Goal: Task Accomplishment & Management: Manage account settings

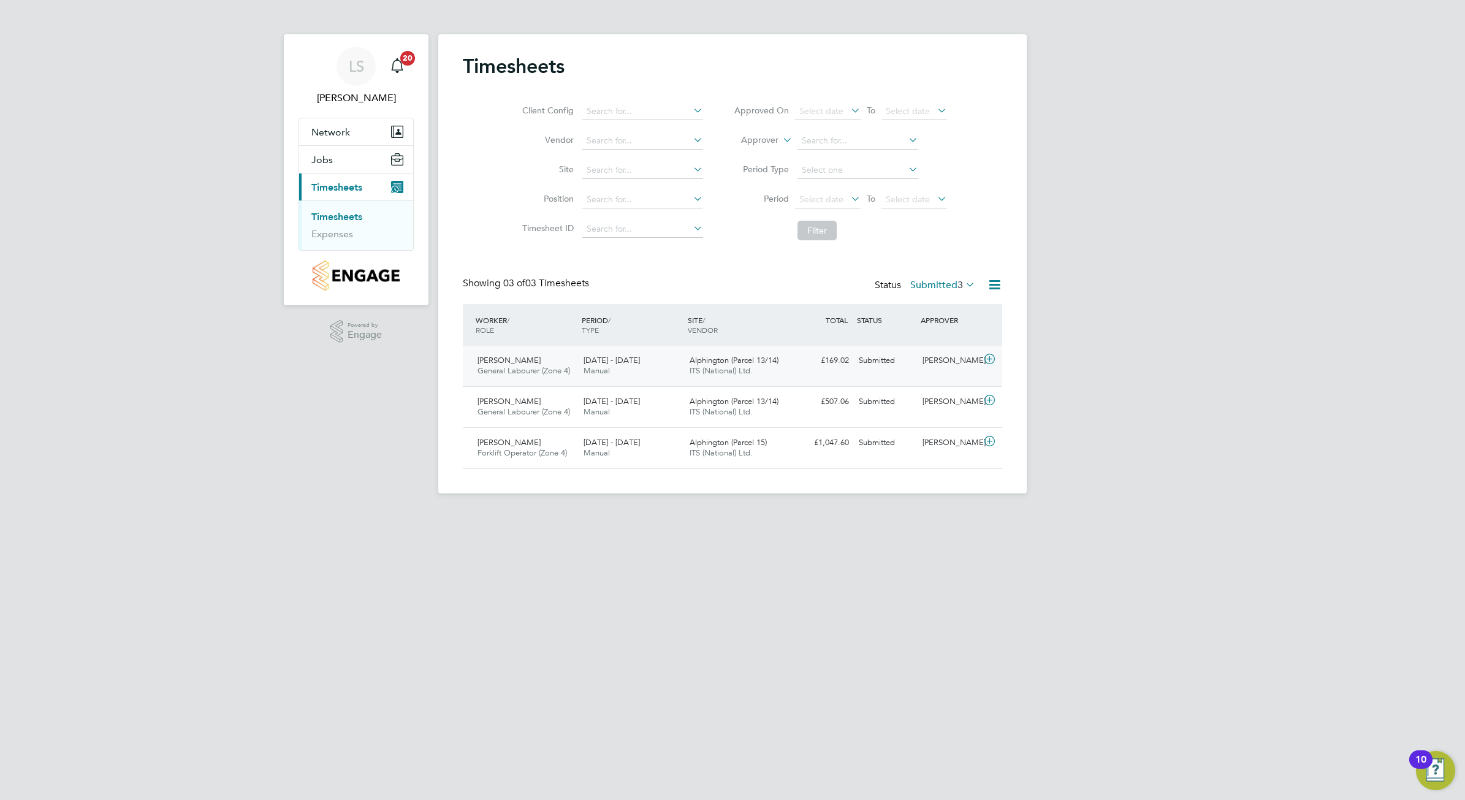
click at [504, 363] on span "Luke Wotton" at bounding box center [508, 360] width 63 height 10
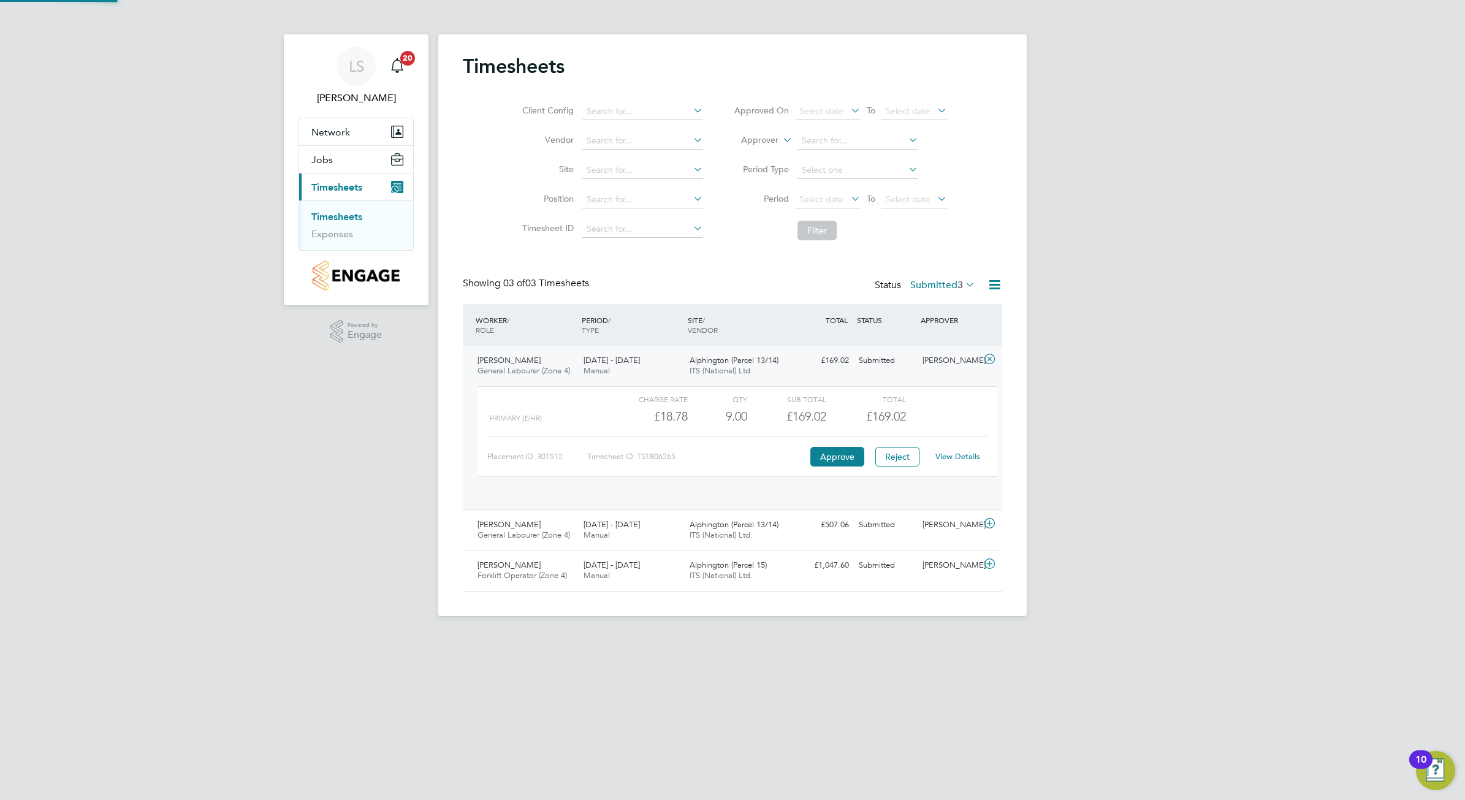
scroll to position [20, 120]
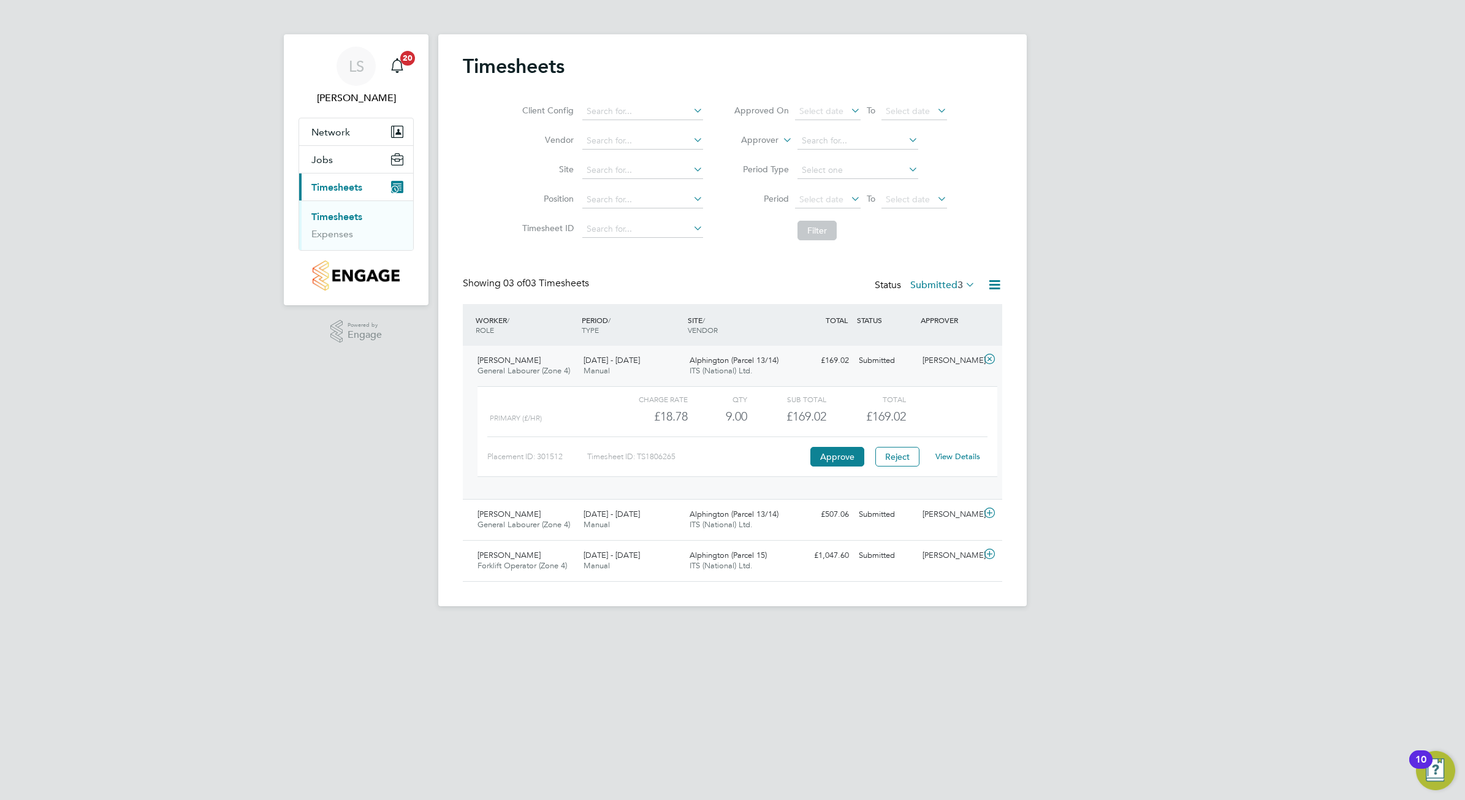
click at [575, 403] on div at bounding box center [549, 399] width 119 height 15
click at [553, 427] on div "Primary (£/HR)" at bounding box center [549, 418] width 119 height 20
click at [536, 417] on span "Primary (£/HR)" at bounding box center [516, 418] width 52 height 9
click at [553, 411] on div "Primary (£/HR)" at bounding box center [549, 418] width 119 height 20
click at [837, 458] on button "Approve" at bounding box center [837, 457] width 54 height 20
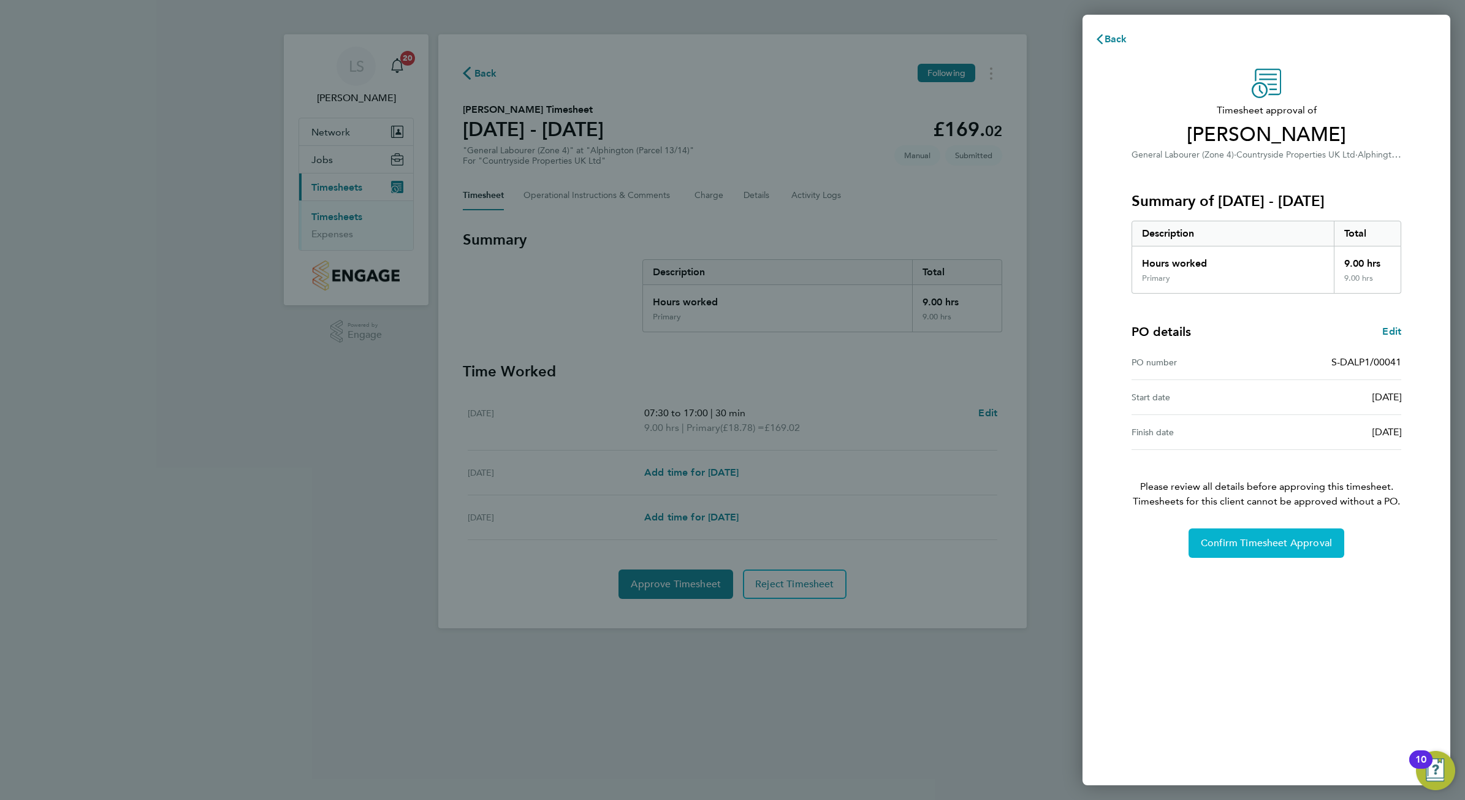
click at [1260, 544] on span "Confirm Timesheet Approval" at bounding box center [1266, 543] width 131 height 12
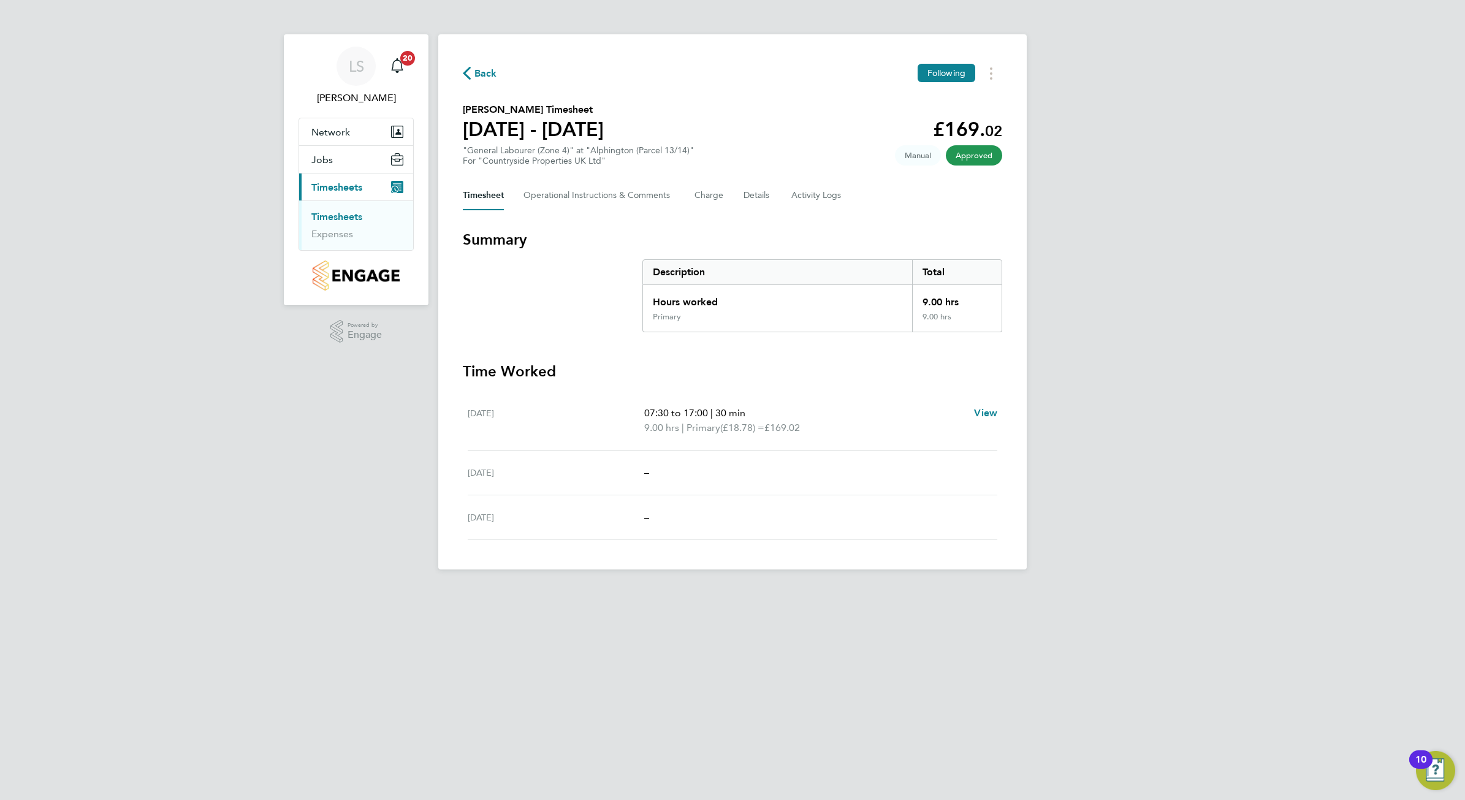
click at [346, 191] on span "Timesheets" at bounding box center [336, 187] width 51 height 12
click at [346, 188] on span "Timesheets" at bounding box center [336, 187] width 51 height 12
click at [338, 216] on link "Timesheets" at bounding box center [336, 217] width 51 height 12
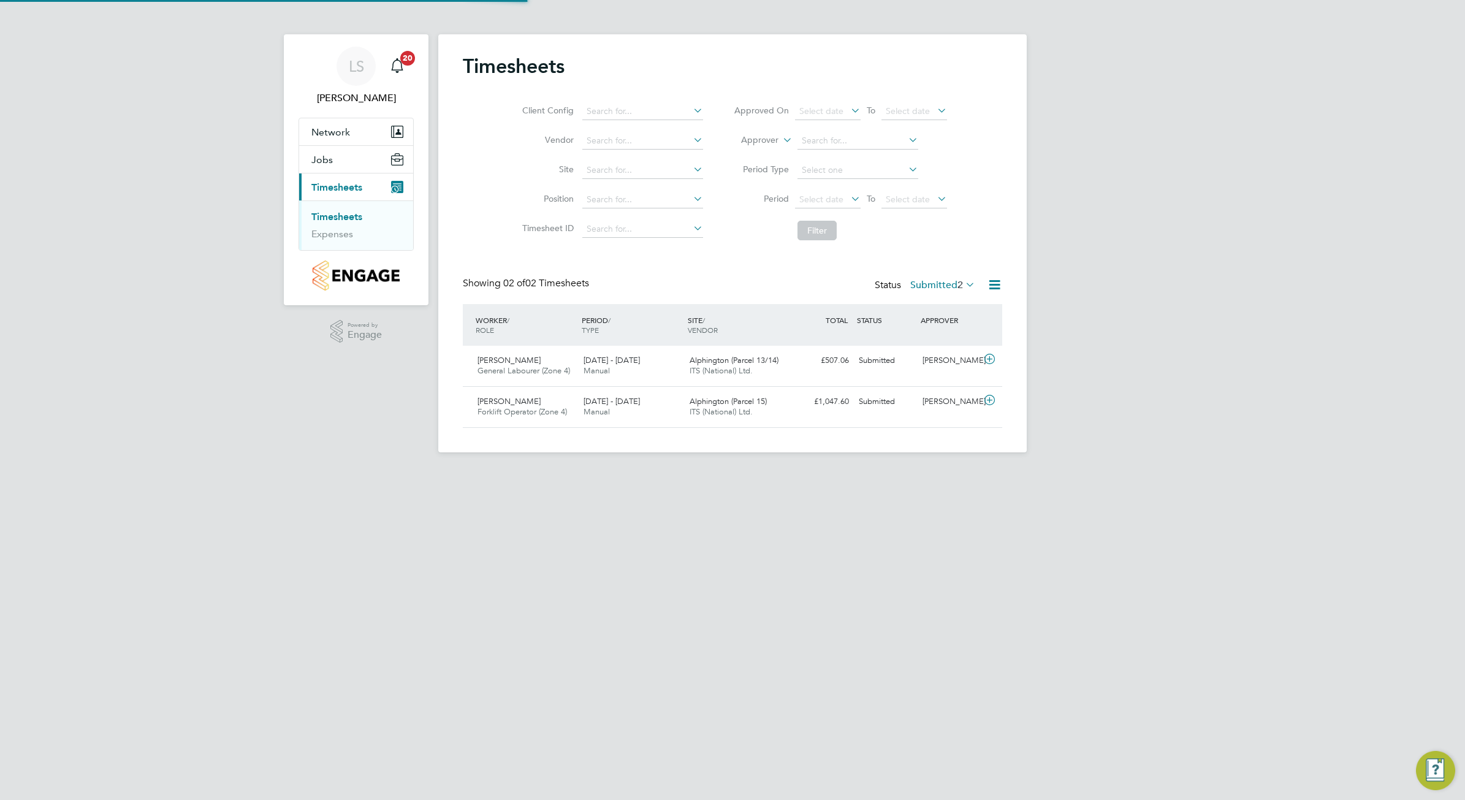
scroll to position [31, 106]
click at [545, 350] on div "Richard Maxwell General Labourer (Zone 4) 18 - 24 Aug 2025 18 - 24 Aug 2025 Man…" at bounding box center [732, 366] width 539 height 40
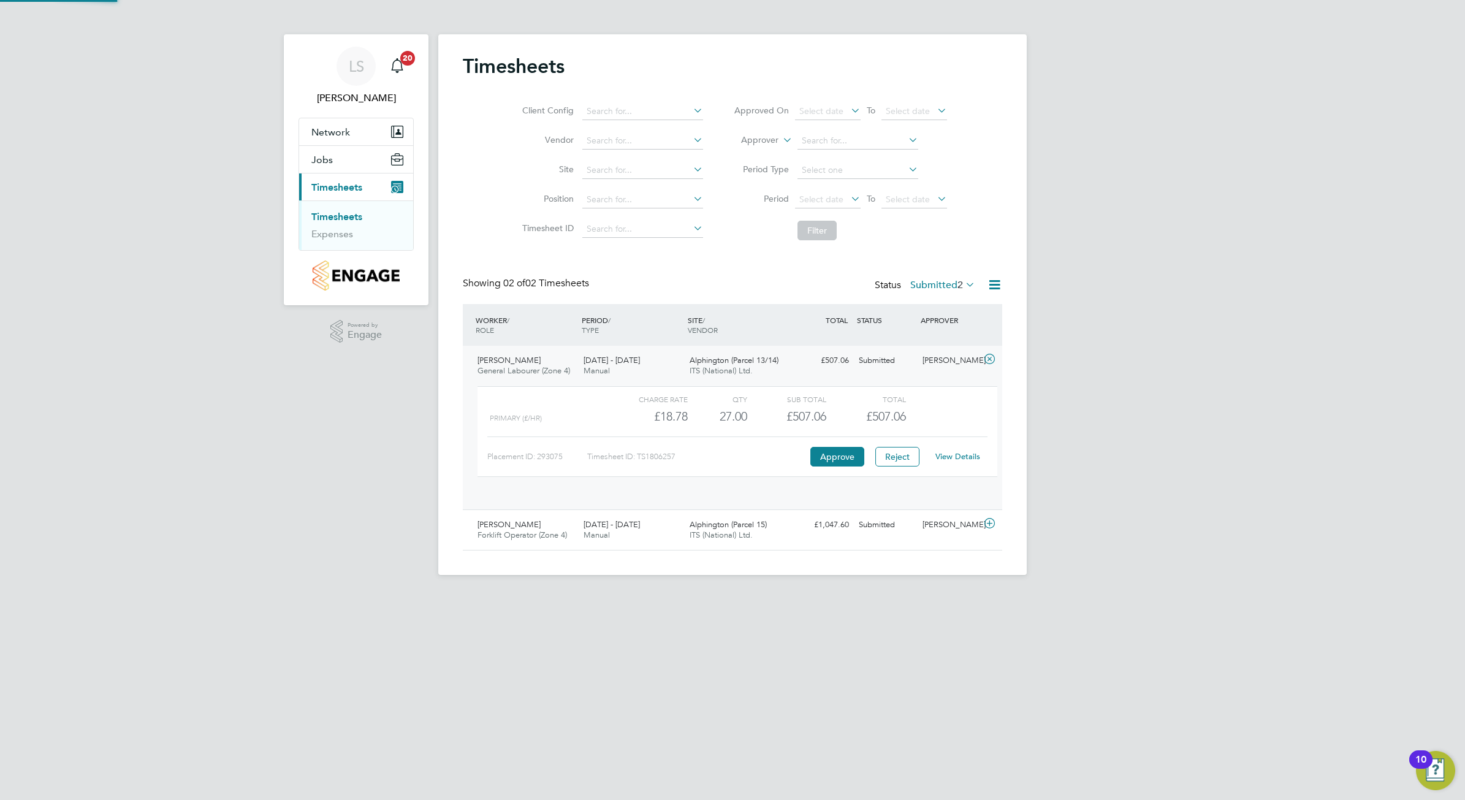
scroll to position [20, 120]
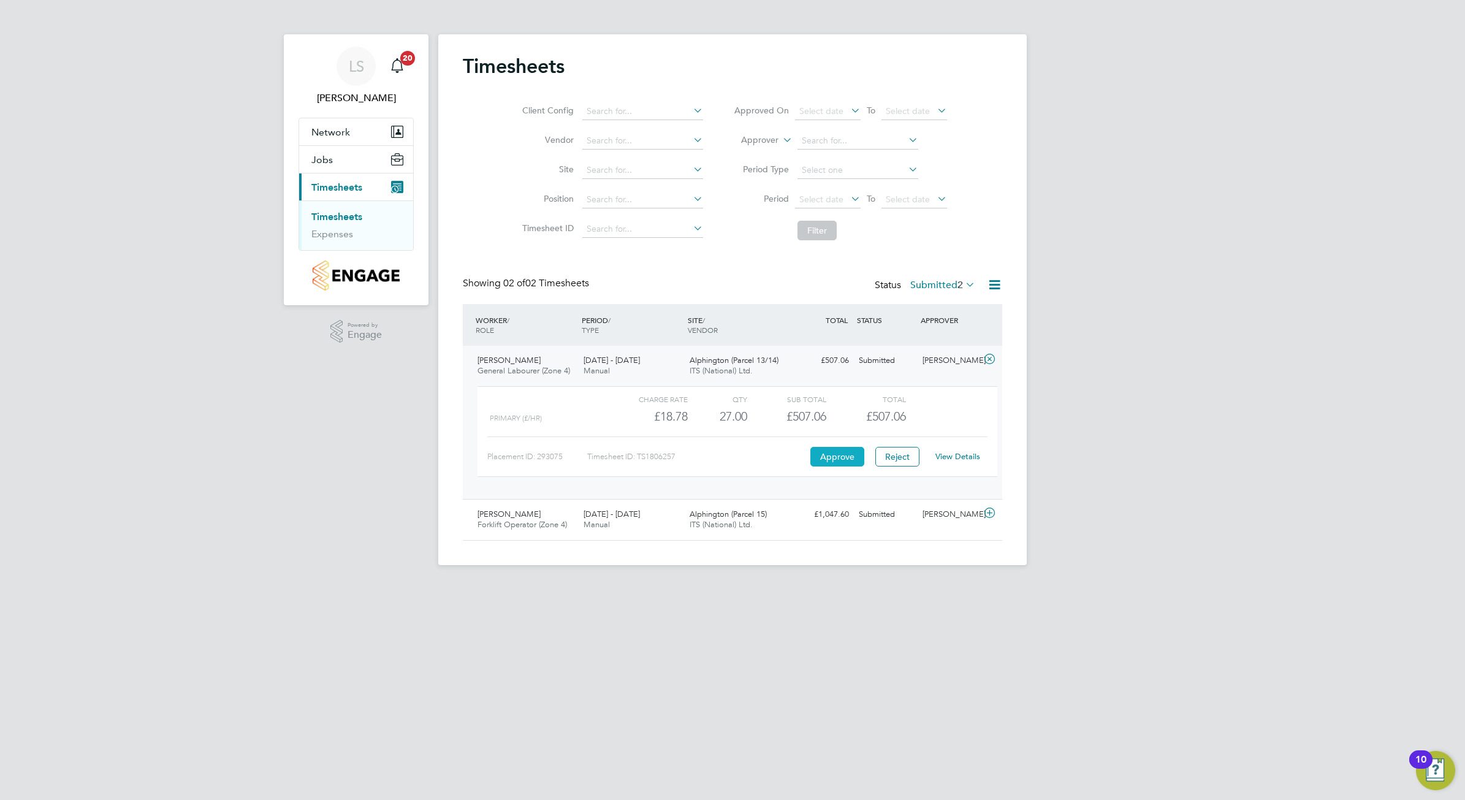
click at [837, 452] on button "Approve" at bounding box center [837, 457] width 54 height 20
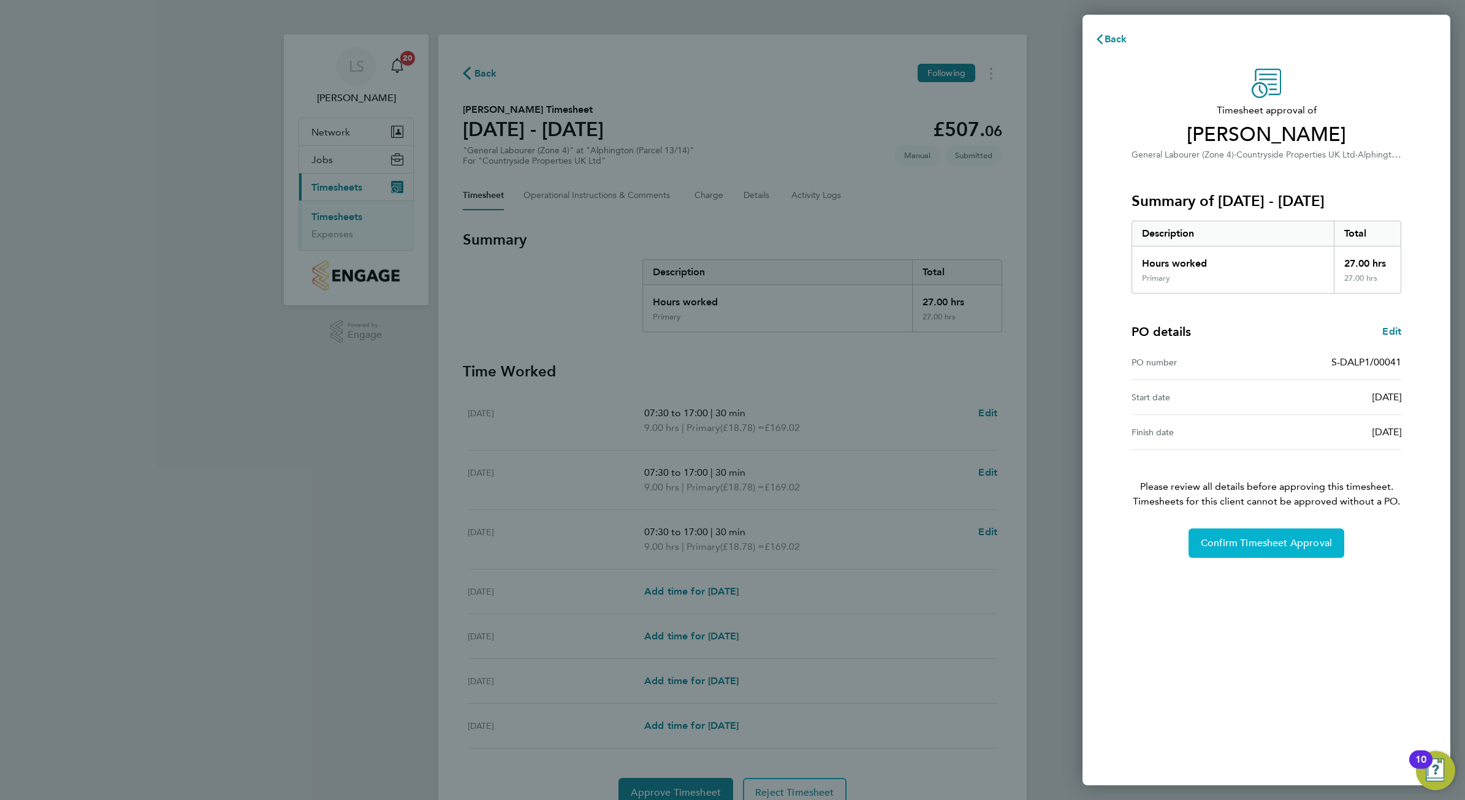
click at [1292, 549] on button "Confirm Timesheet Approval" at bounding box center [1266, 542] width 156 height 29
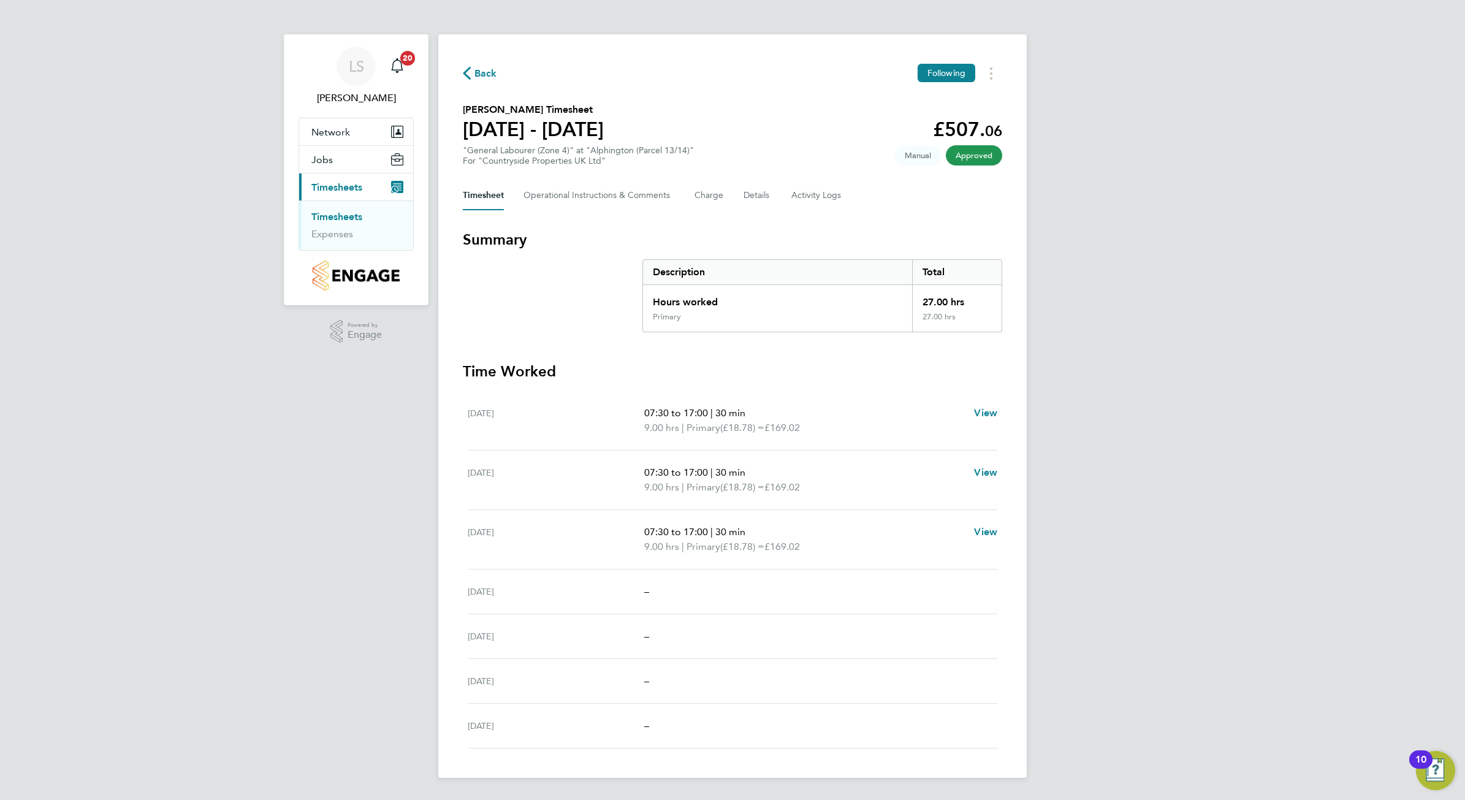
click at [325, 185] on span "Timesheets" at bounding box center [336, 187] width 51 height 12
click at [322, 211] on link "Timesheets" at bounding box center [336, 217] width 51 height 12
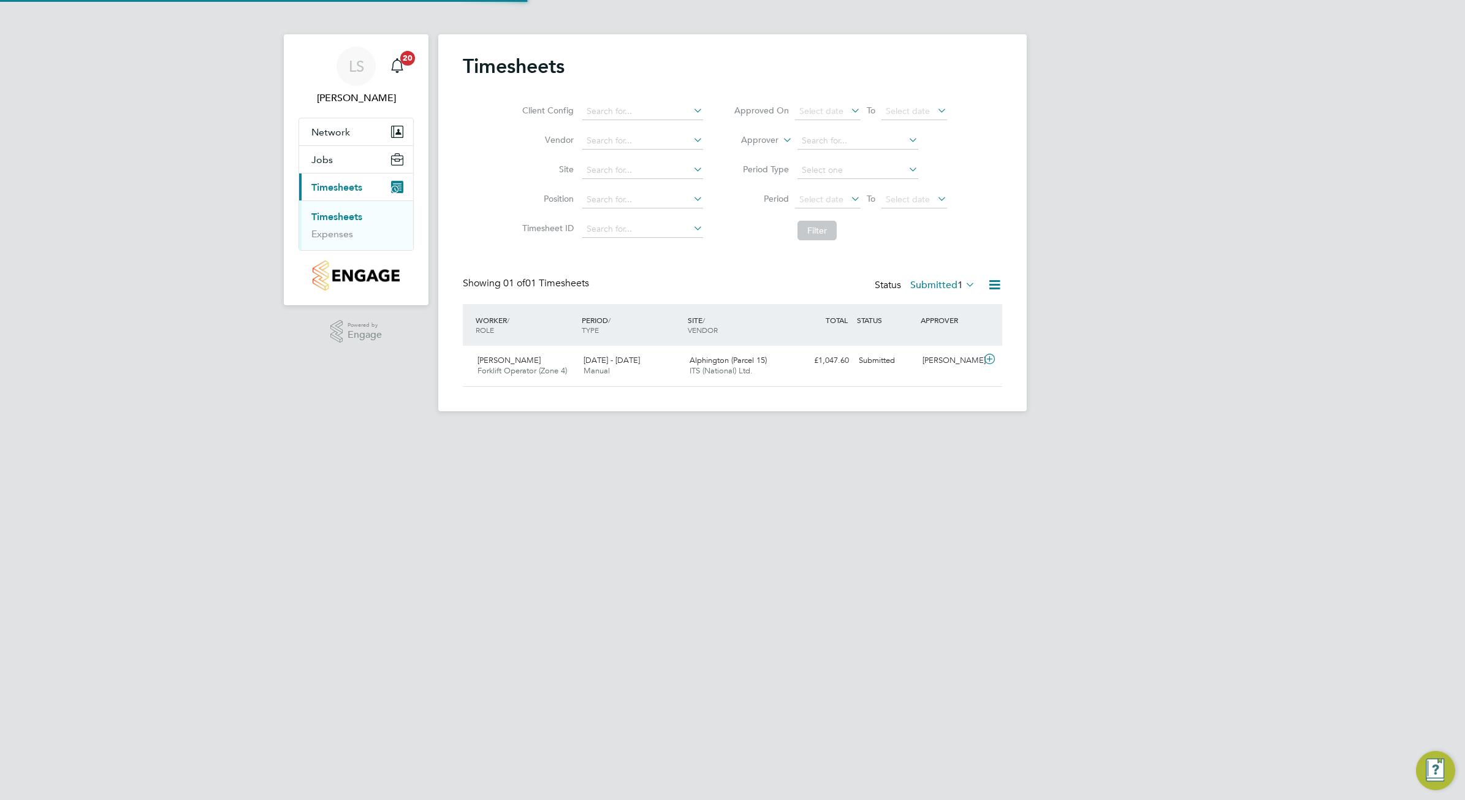
scroll to position [31, 106]
click at [893, 363] on div "Submitted" at bounding box center [886, 361] width 64 height 20
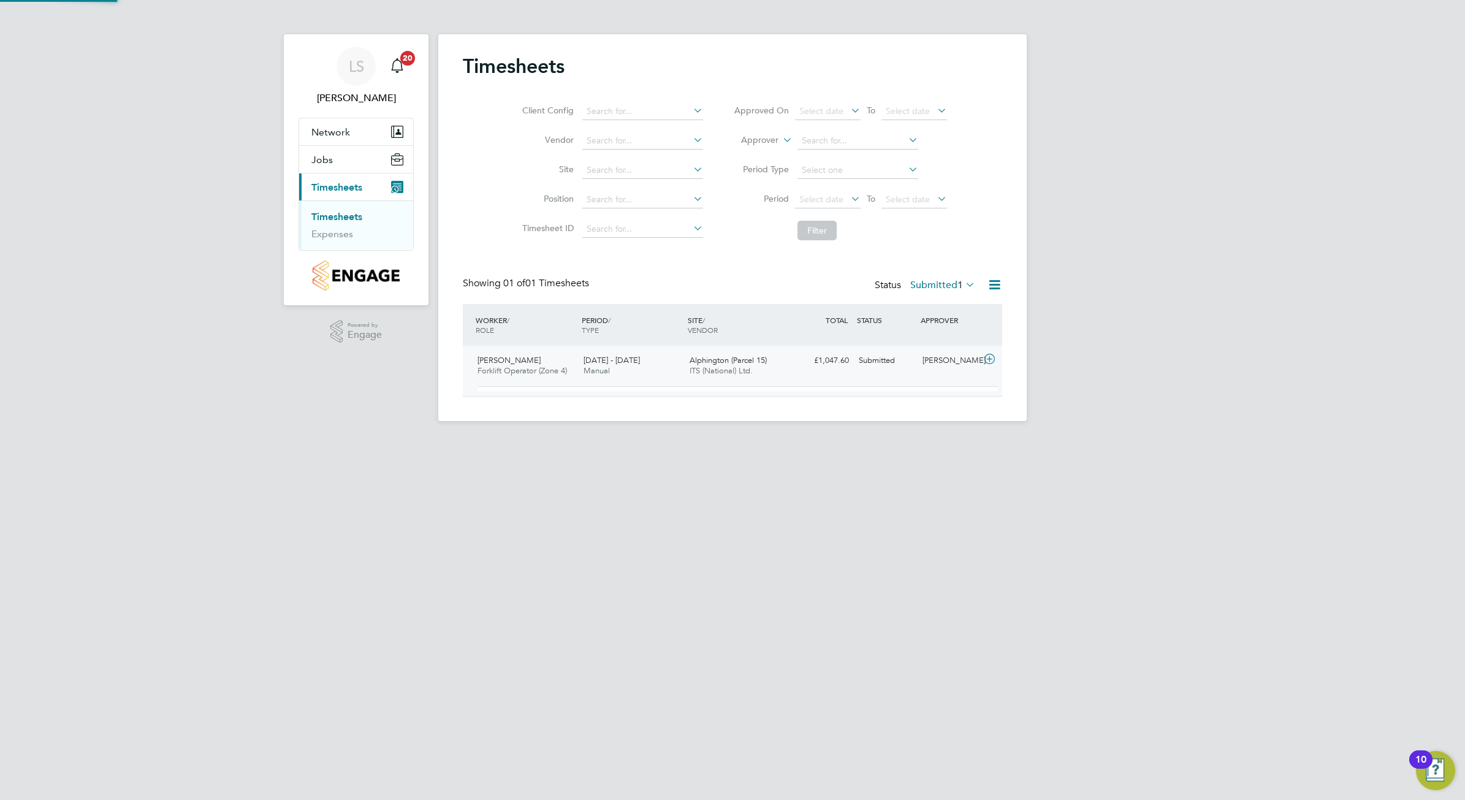
scroll to position [20, 120]
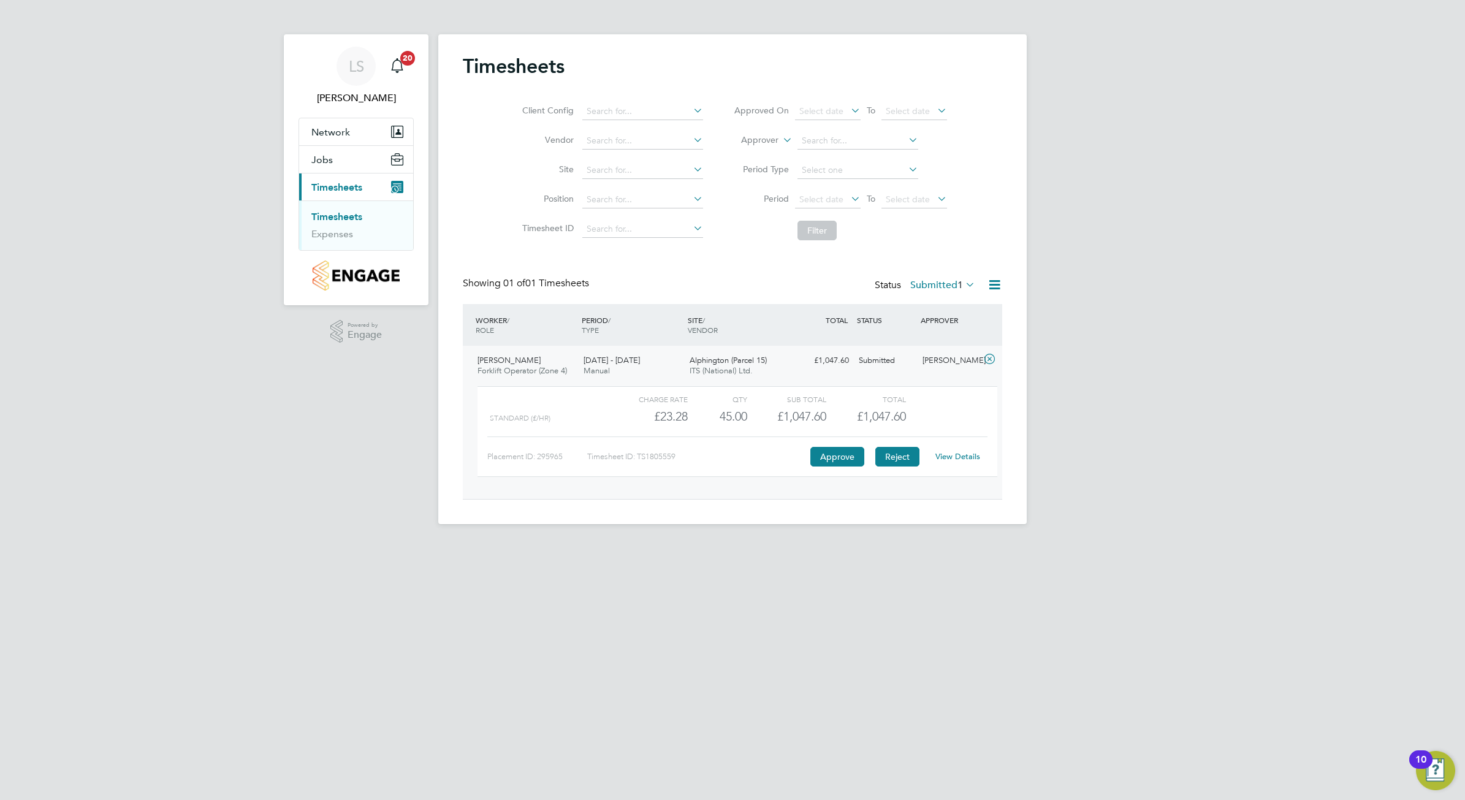
click at [902, 455] on button "Reject" at bounding box center [897, 457] width 44 height 20
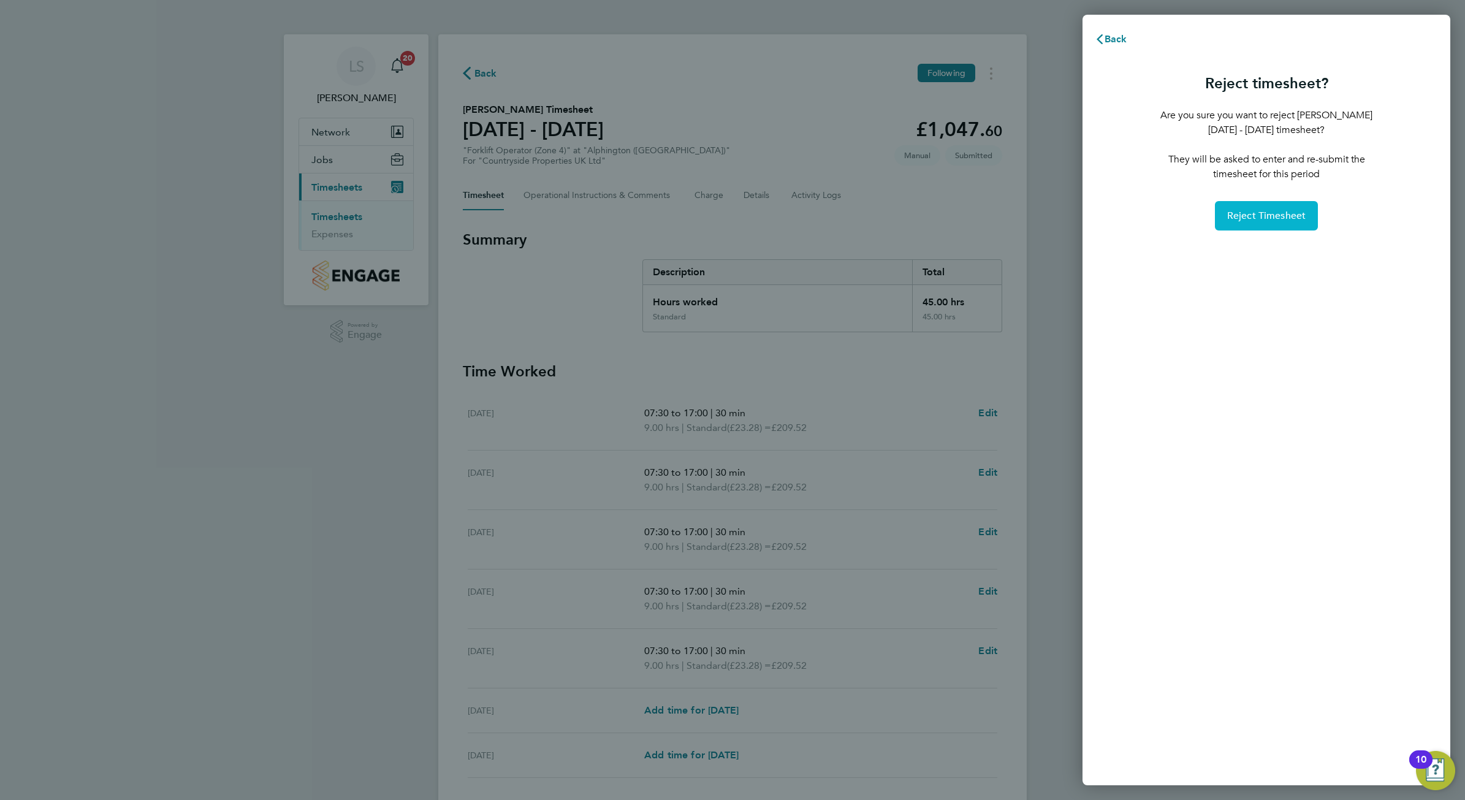
click at [1247, 210] on span "Reject Timesheet" at bounding box center [1266, 216] width 79 height 12
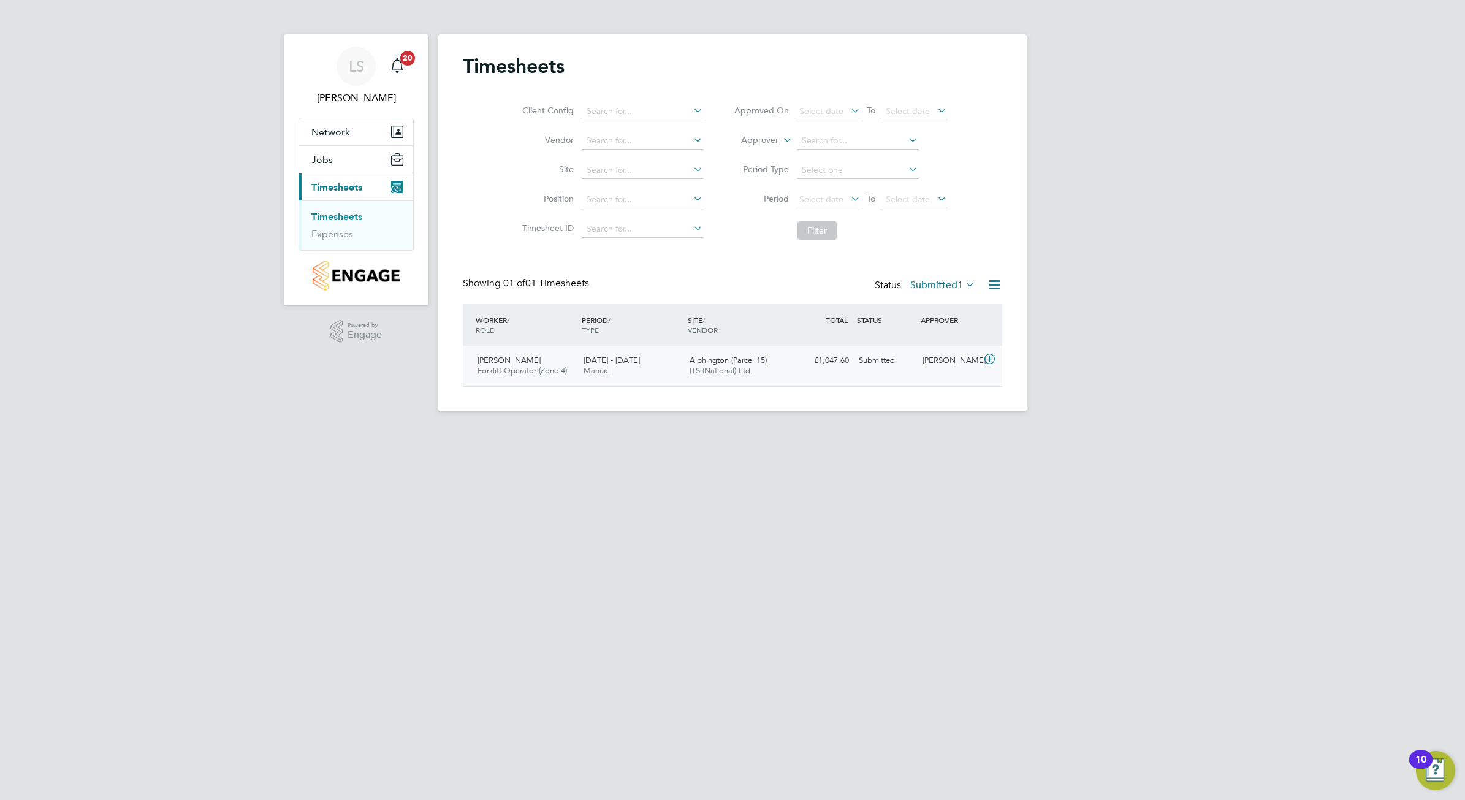
scroll to position [31, 106]
click at [686, 378] on div "Alphington (Parcel 15) ITS (National) Ltd." at bounding box center [738, 366] width 106 height 31
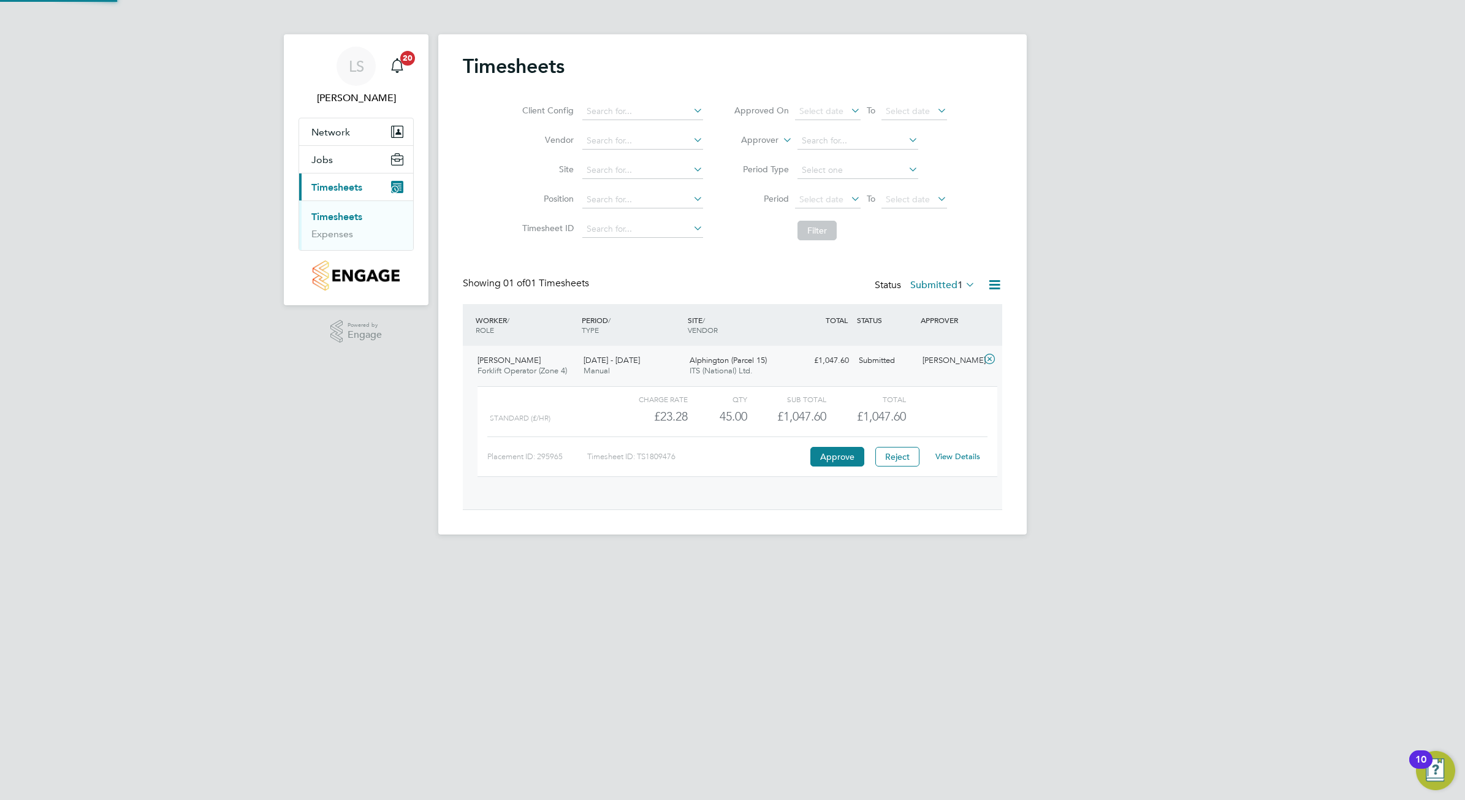
scroll to position [20, 120]
click at [824, 455] on button "Approve" at bounding box center [837, 457] width 54 height 20
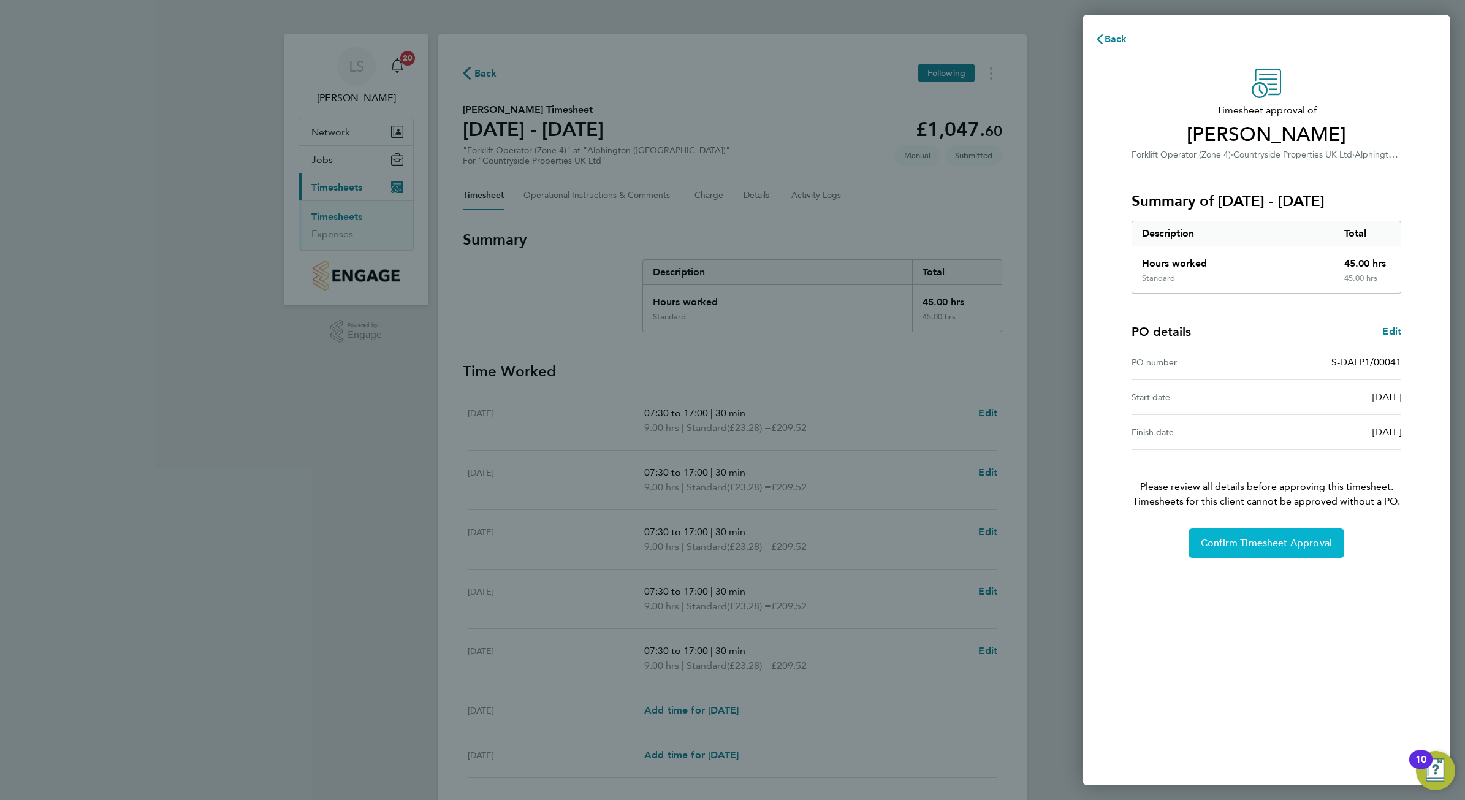
click at [1223, 541] on span "Confirm Timesheet Approval" at bounding box center [1266, 543] width 131 height 12
